Goal: Check status: Check status

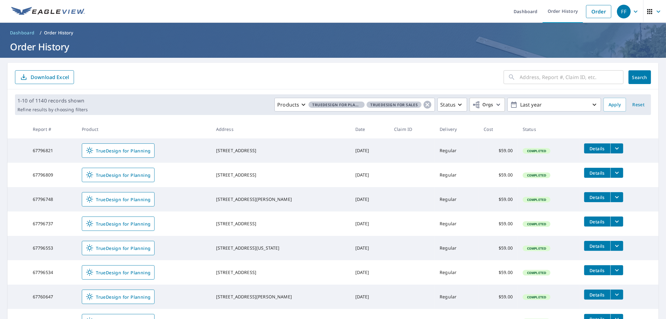
click at [374, 75] on input "text" at bounding box center [572, 76] width 104 height 17
type input "5200"
click button "Search" at bounding box center [639, 77] width 22 height 14
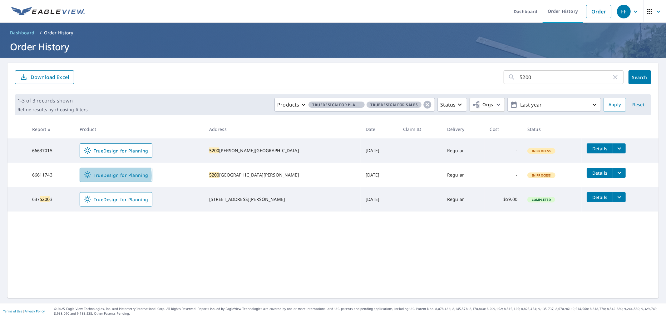
click at [111, 175] on span "TrueDesign for Planning" at bounding box center [116, 174] width 65 height 7
